Goal: Transaction & Acquisition: Book appointment/travel/reservation

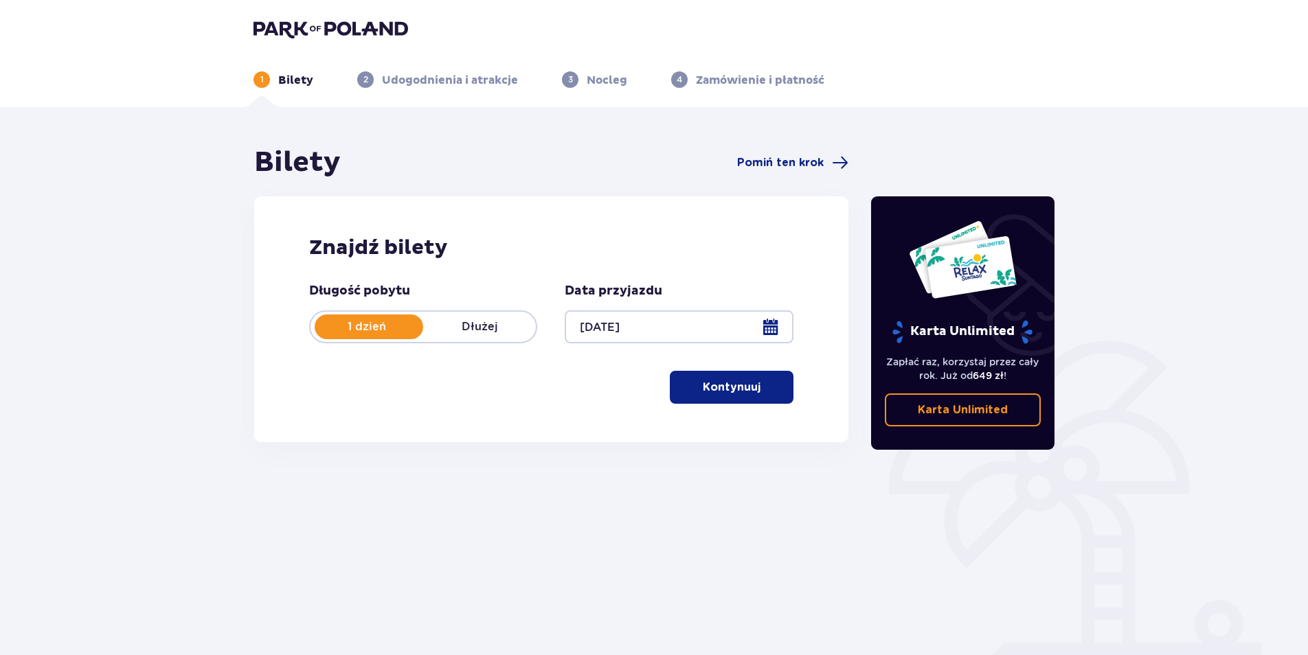
scroll to position [49, 0]
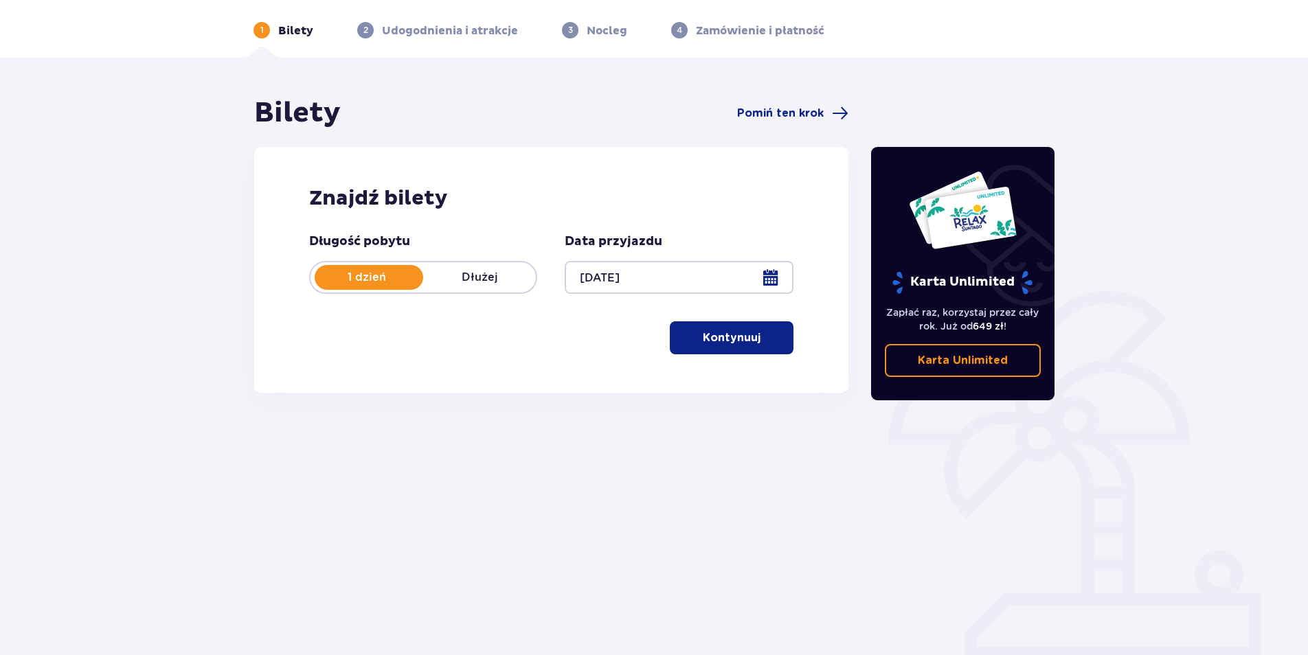
click at [736, 339] on p "Kontynuuj" at bounding box center [732, 337] width 58 height 15
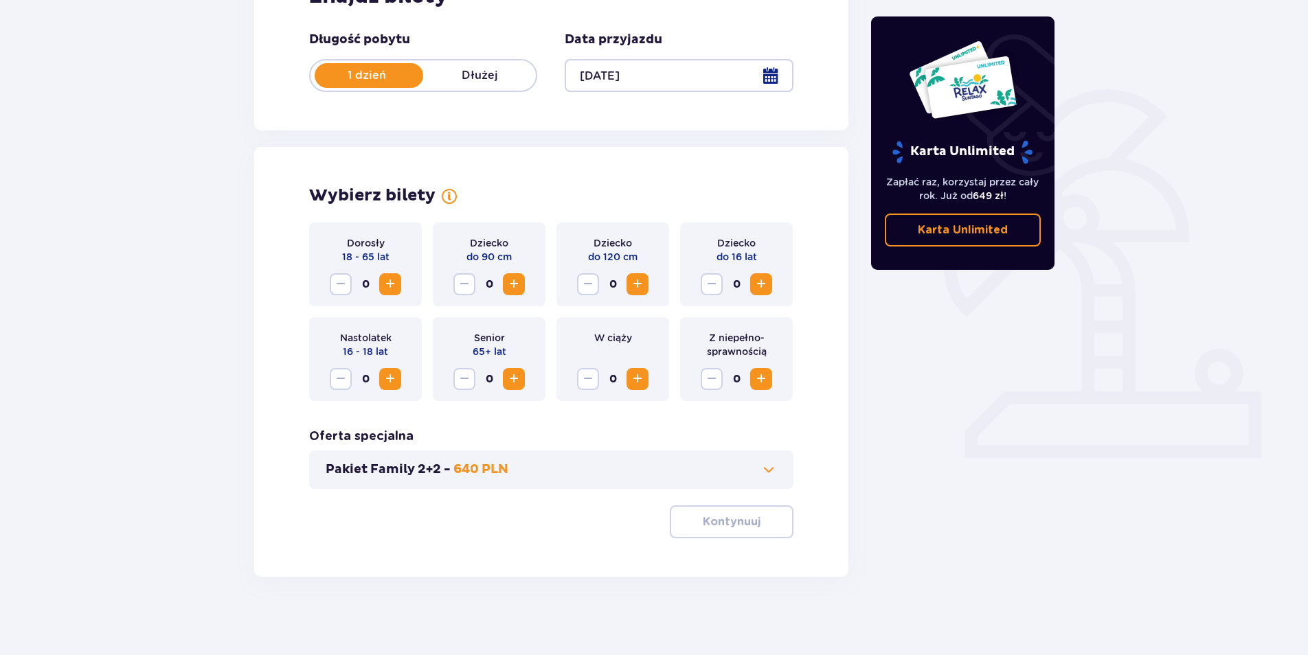
scroll to position [256, 0]
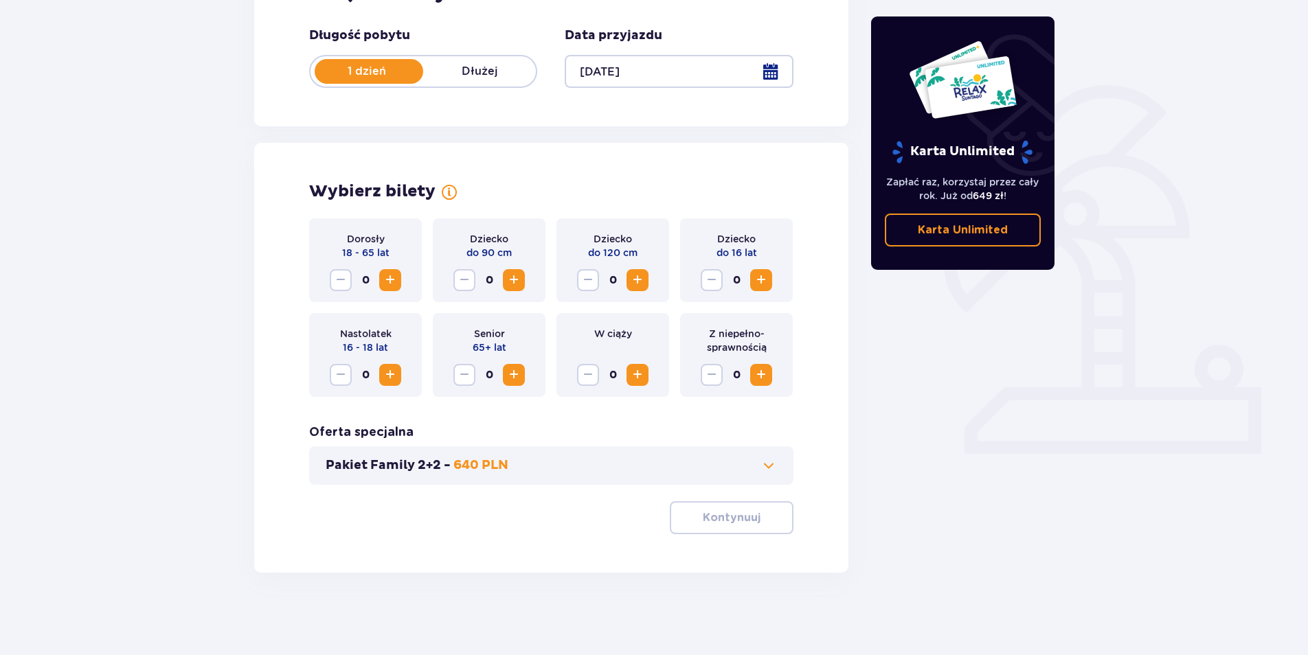
click at [645, 379] on span "Zwiększ" at bounding box center [637, 375] width 16 height 16
click at [589, 375] on span "Zmniejsz" at bounding box center [588, 375] width 16 height 16
click at [387, 280] on span "Zwiększ" at bounding box center [390, 280] width 16 height 16
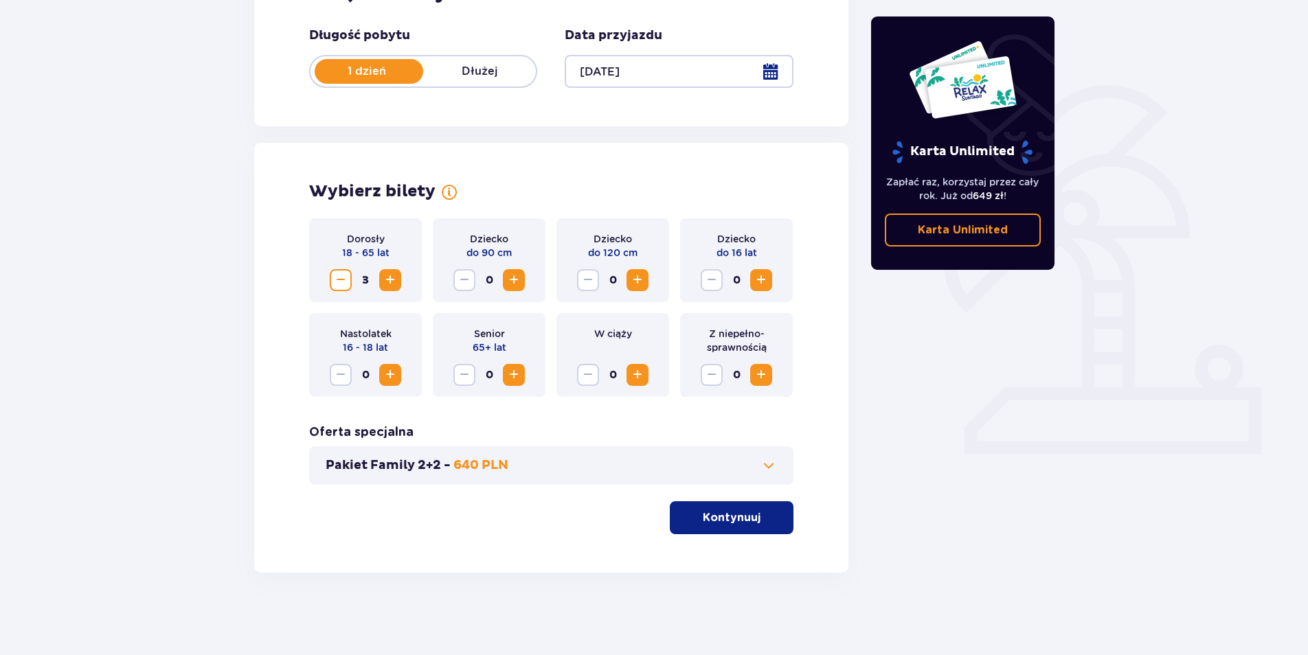
click at [387, 280] on span "Zwiększ" at bounding box center [390, 280] width 16 height 16
click at [768, 473] on span at bounding box center [769, 466] width 16 height 16
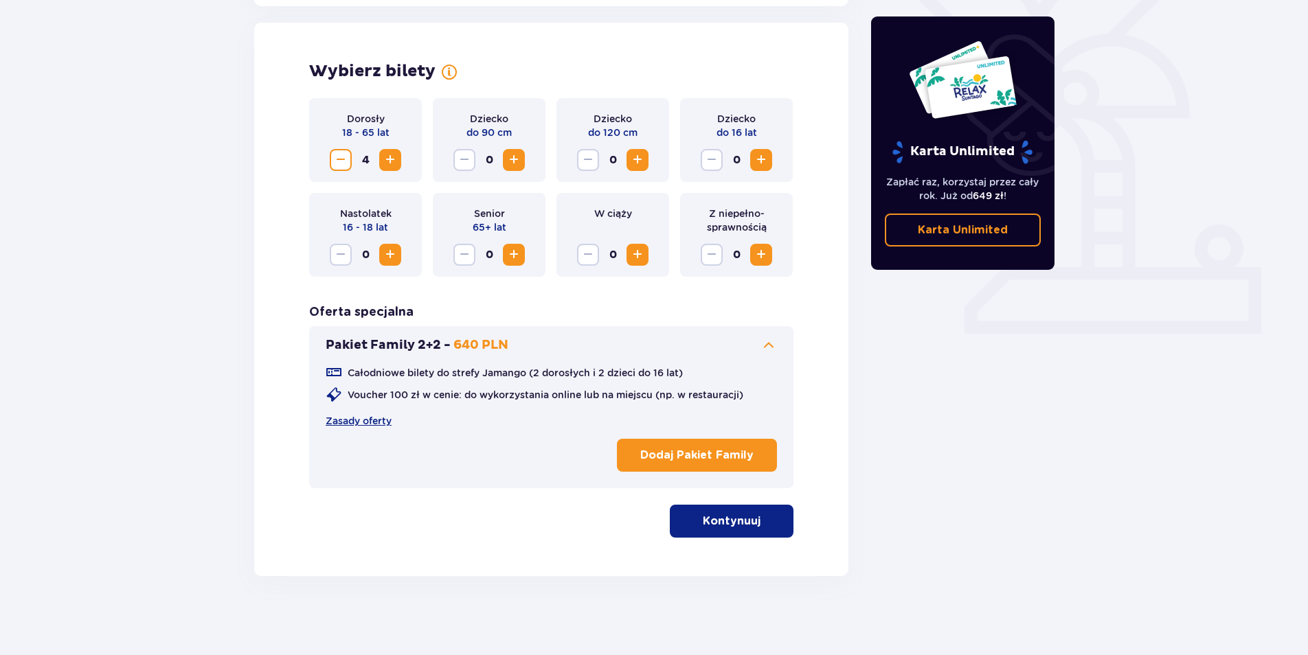
scroll to position [379, 0]
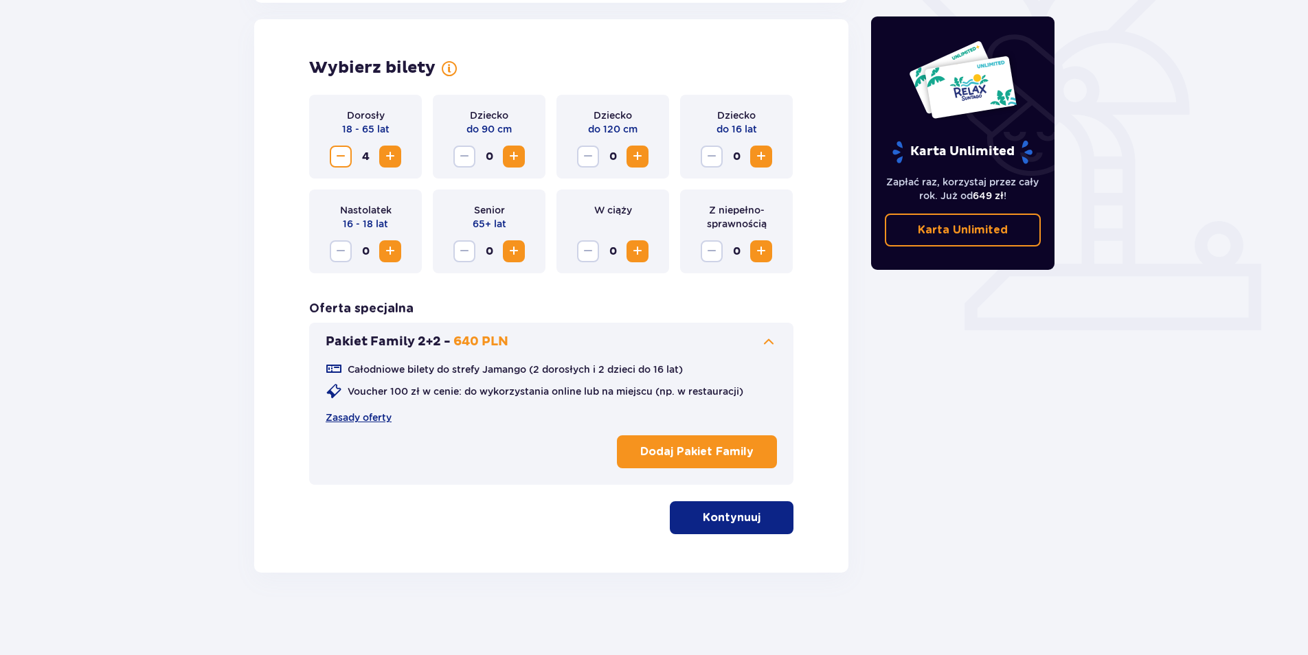
click at [744, 512] on p "Kontynuuj" at bounding box center [732, 518] width 58 height 15
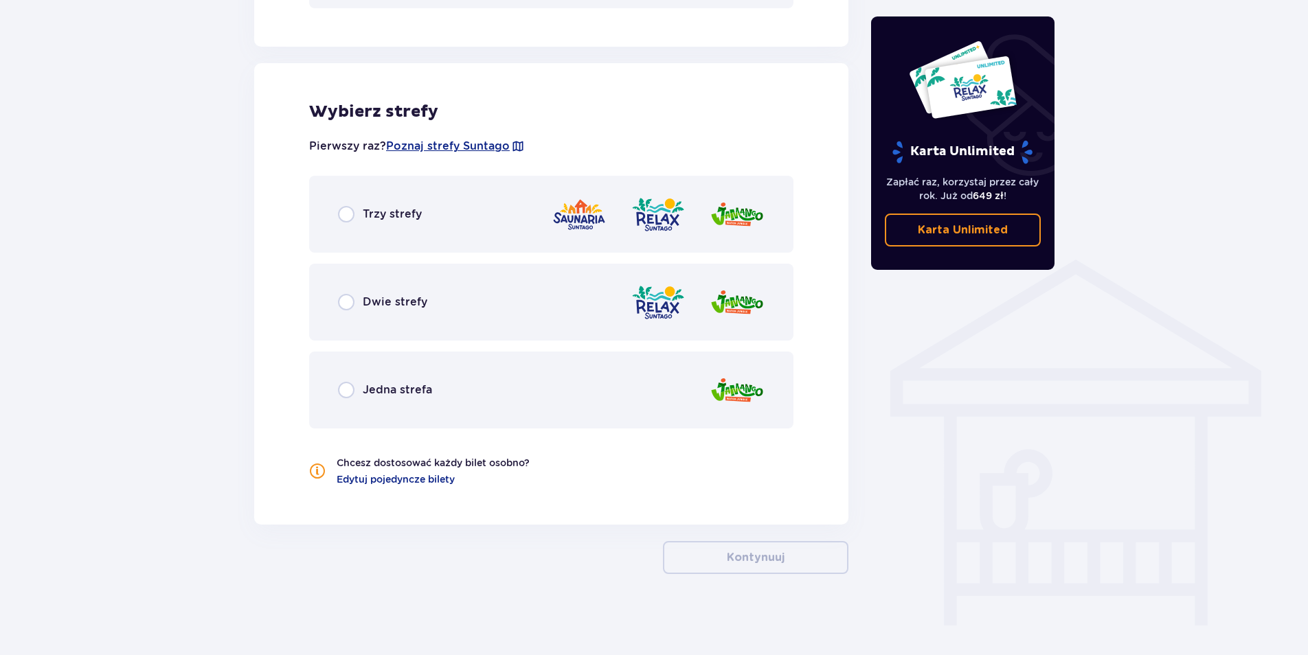
scroll to position [857, 0]
click at [408, 298] on span "Dwie strefy" at bounding box center [395, 300] width 65 height 15
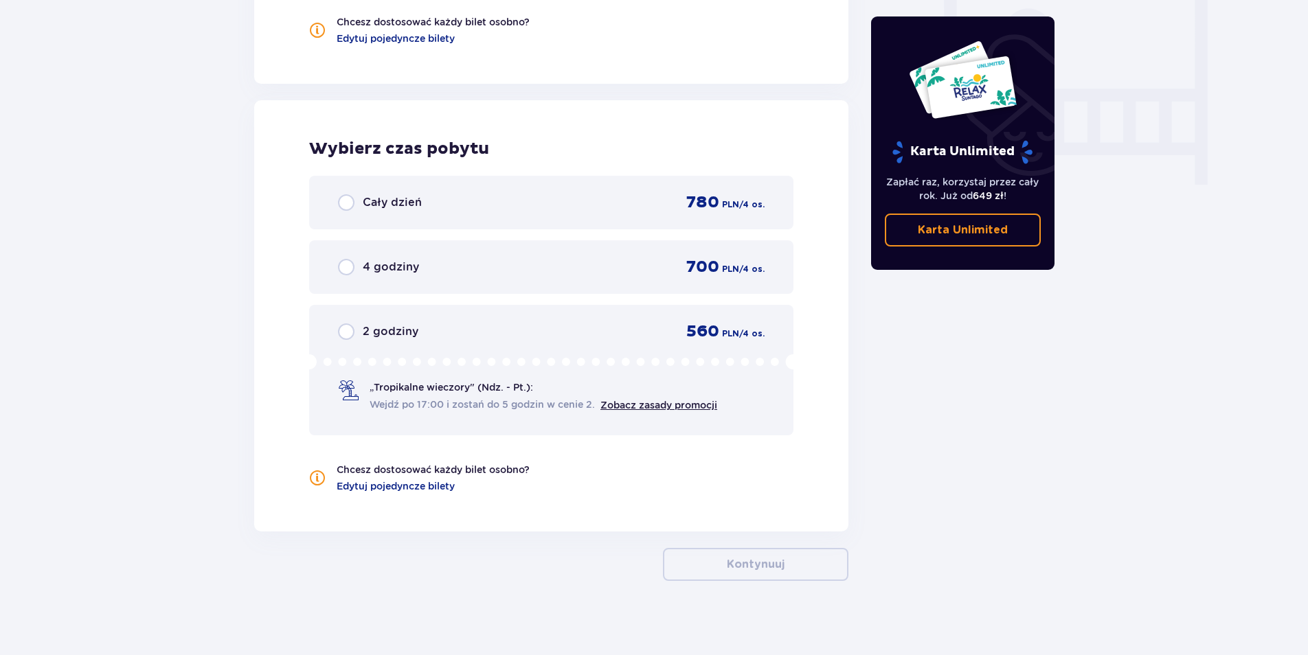
scroll to position [1305, 0]
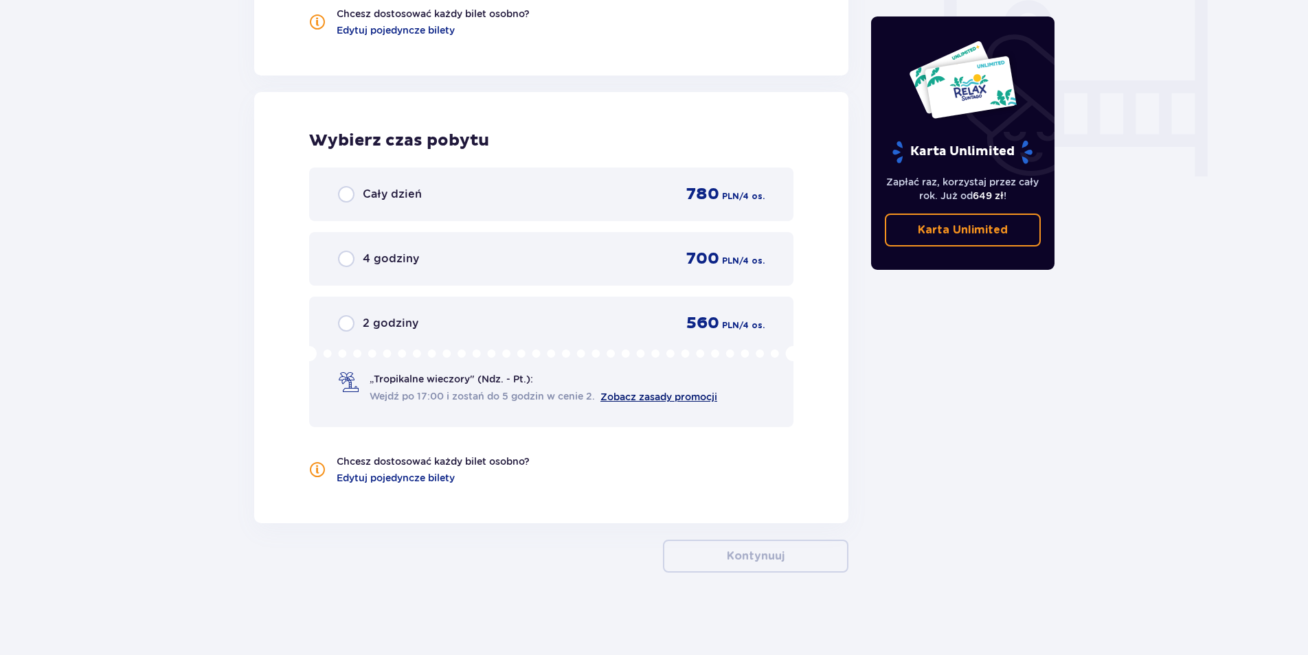
click at [647, 396] on link "Zobacz zasady promocji" at bounding box center [659, 397] width 117 height 11
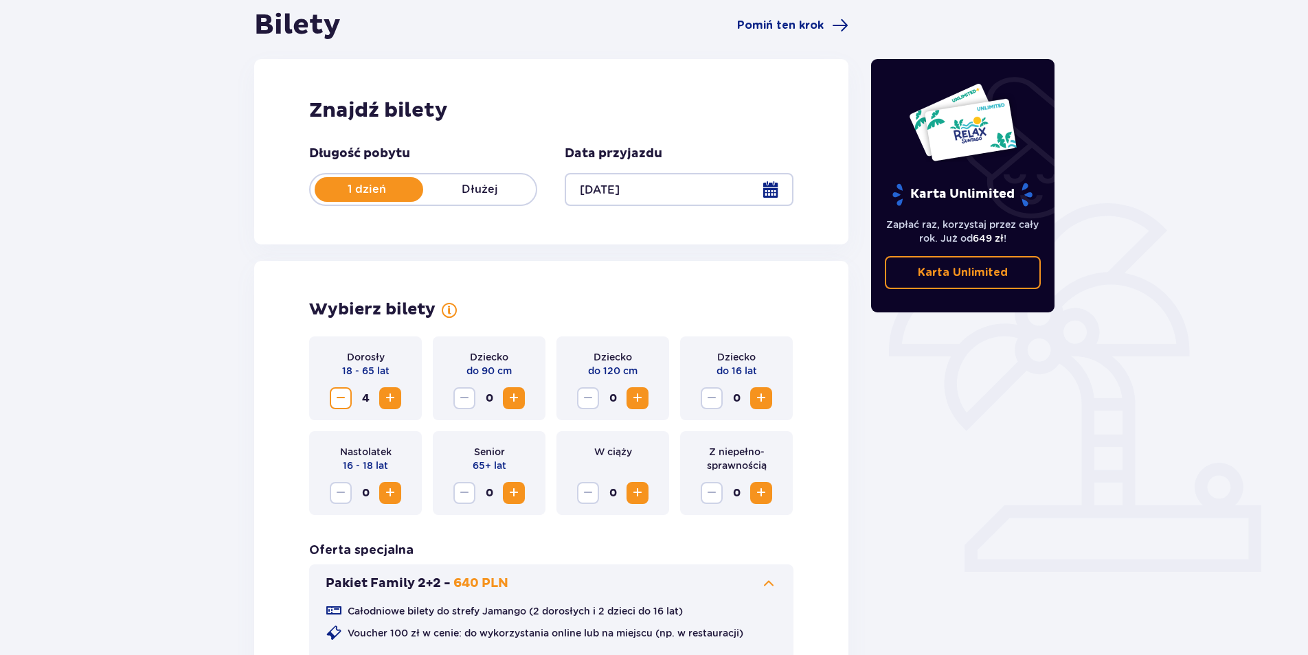
scroll to position [0, 0]
